Goal: Browse casually: Explore the website without a specific task or goal

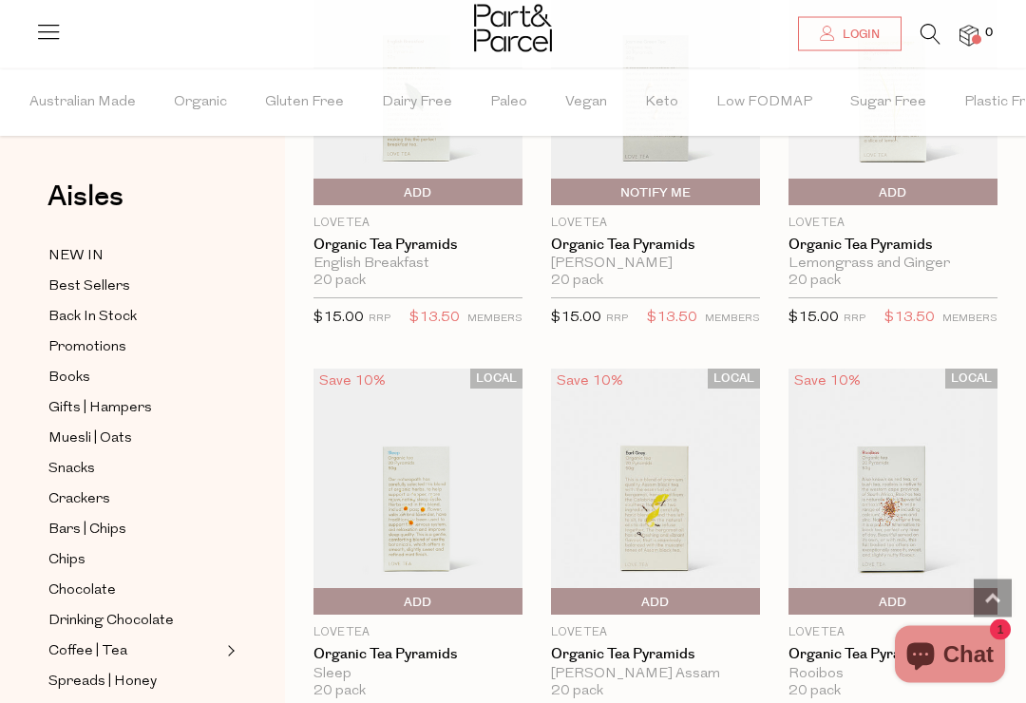
scroll to position [2779, 0]
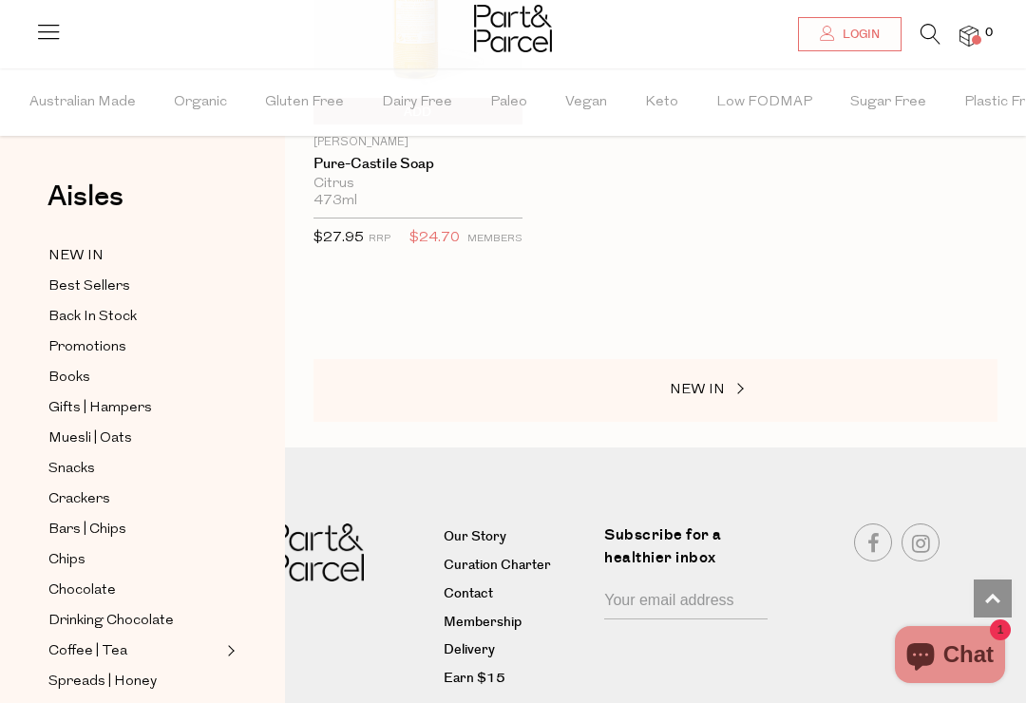
scroll to position [12328, 0]
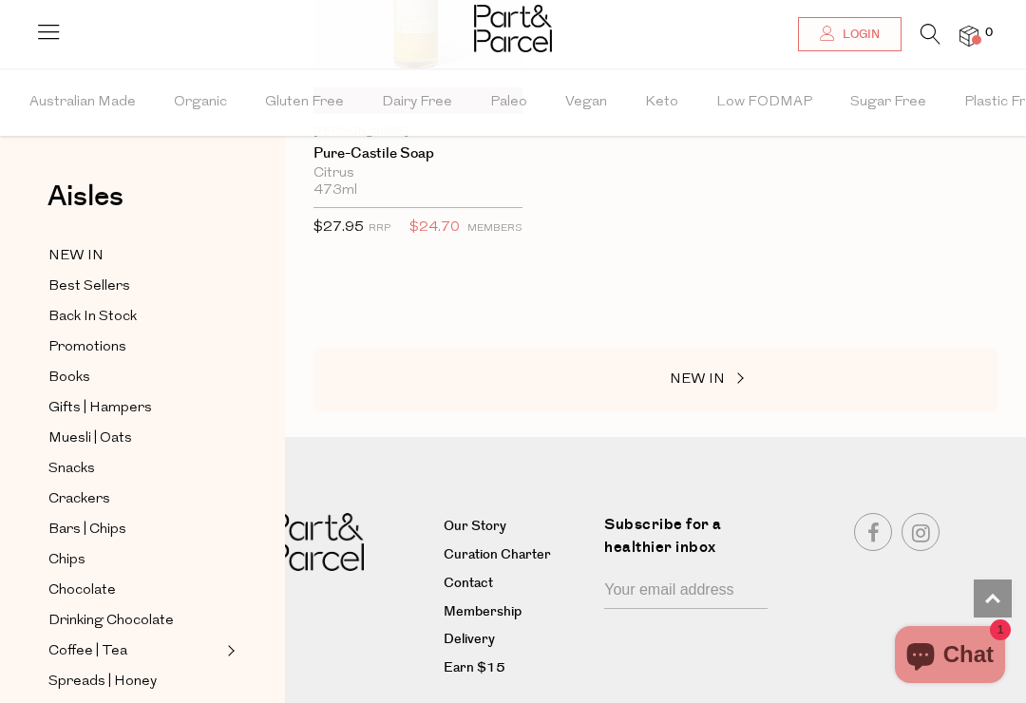
click at [119, 282] on span "Best Sellers" at bounding box center [89, 286] width 82 height 23
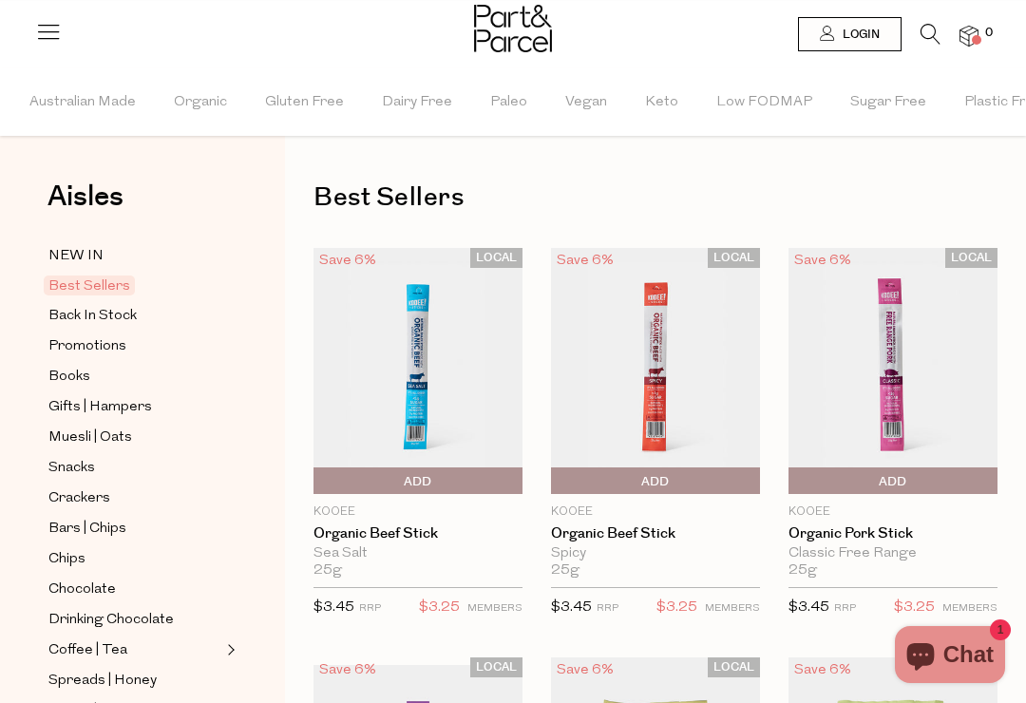
click at [418, 395] on img at bounding box center [417, 371] width 209 height 247
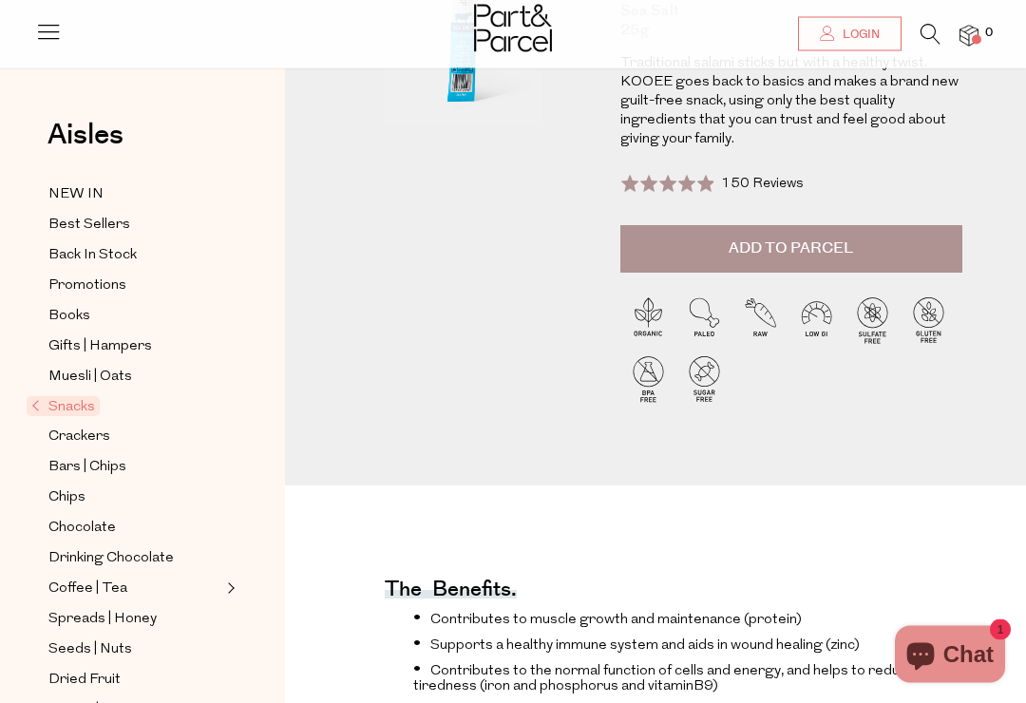
scroll to position [243, 0]
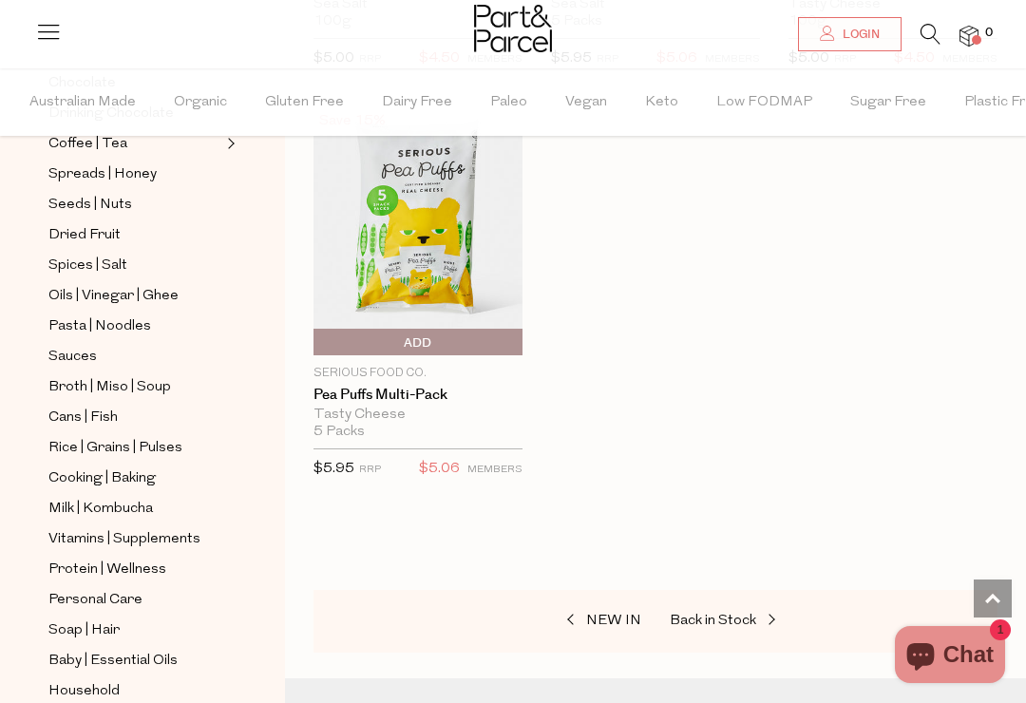
scroll to position [510, 0]
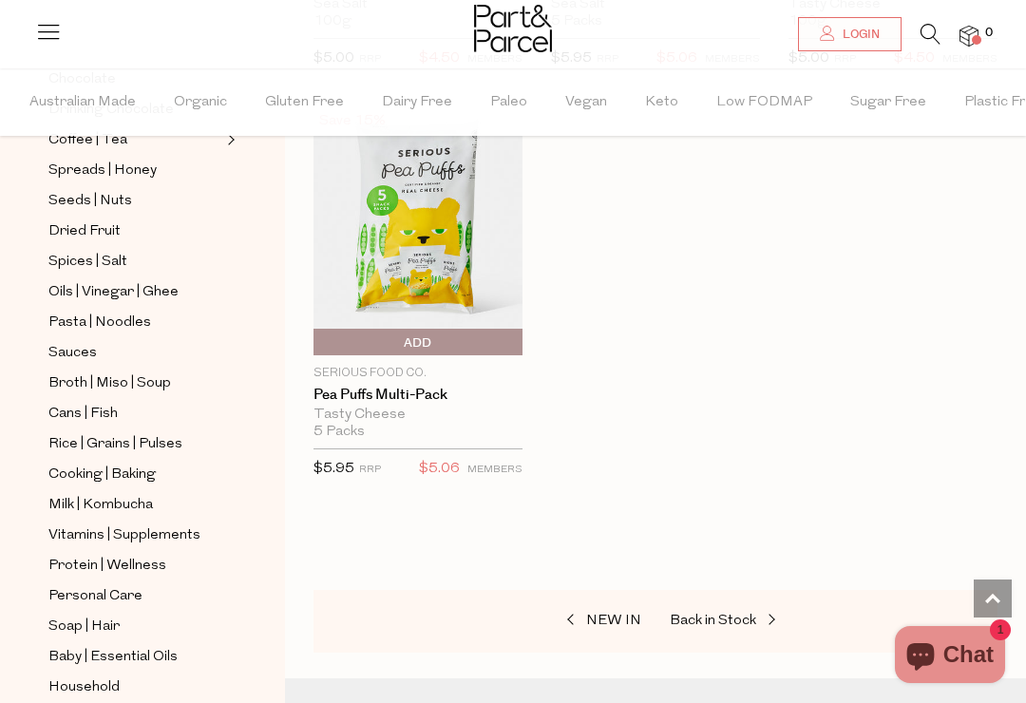
click at [146, 313] on span "Pasta | Noodles" at bounding box center [99, 323] width 103 height 23
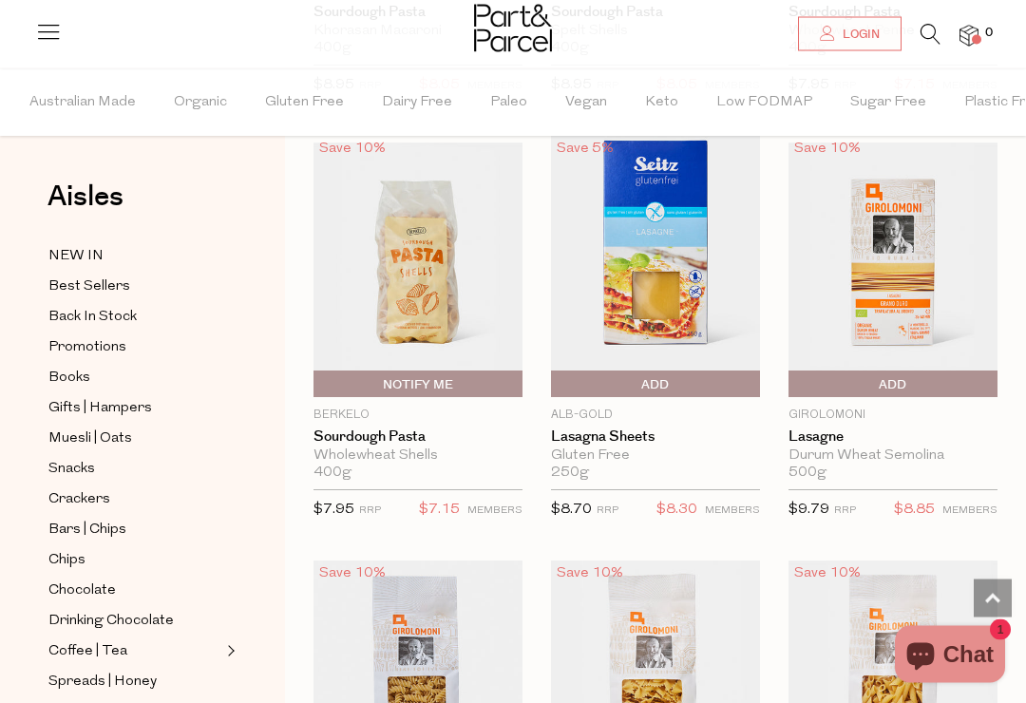
scroll to position [2990, 0]
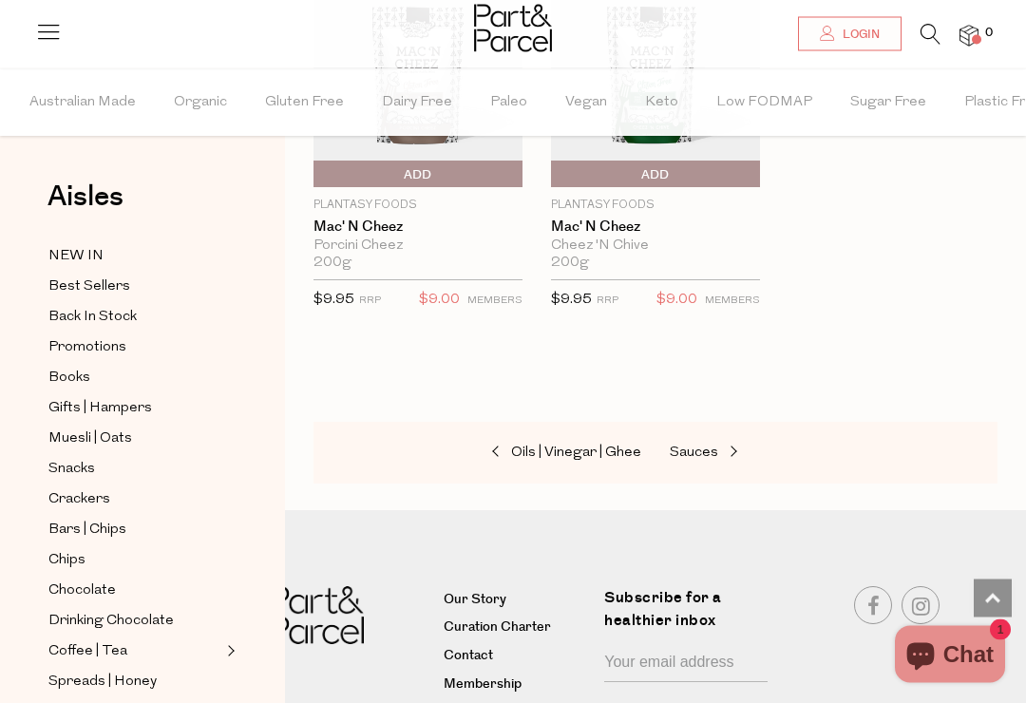
scroll to position [7712, 0]
